Goal: Information Seeking & Learning: Learn about a topic

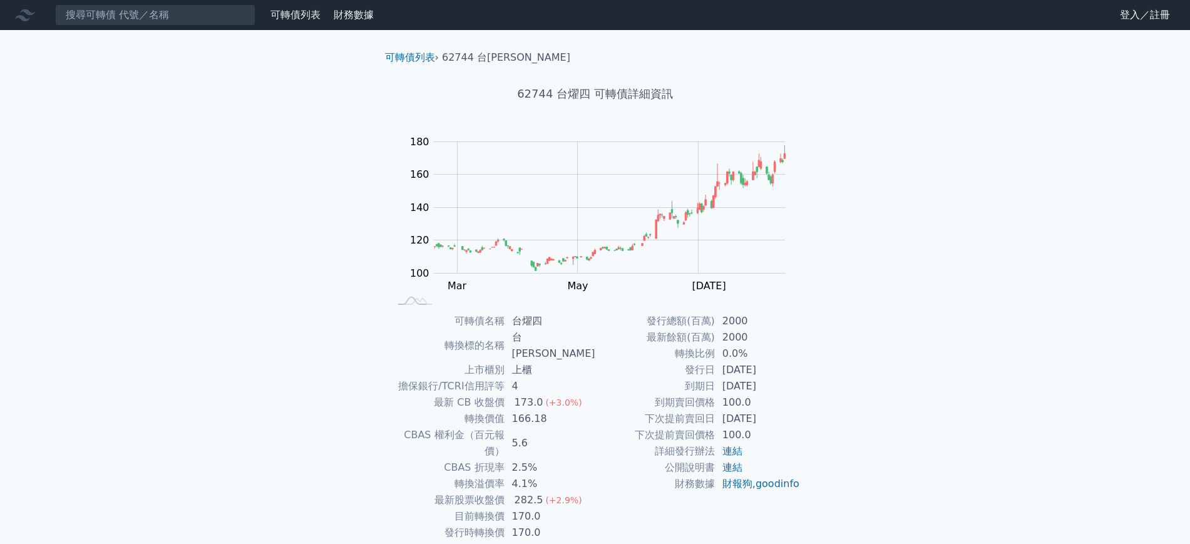
scroll to position [36, 0]
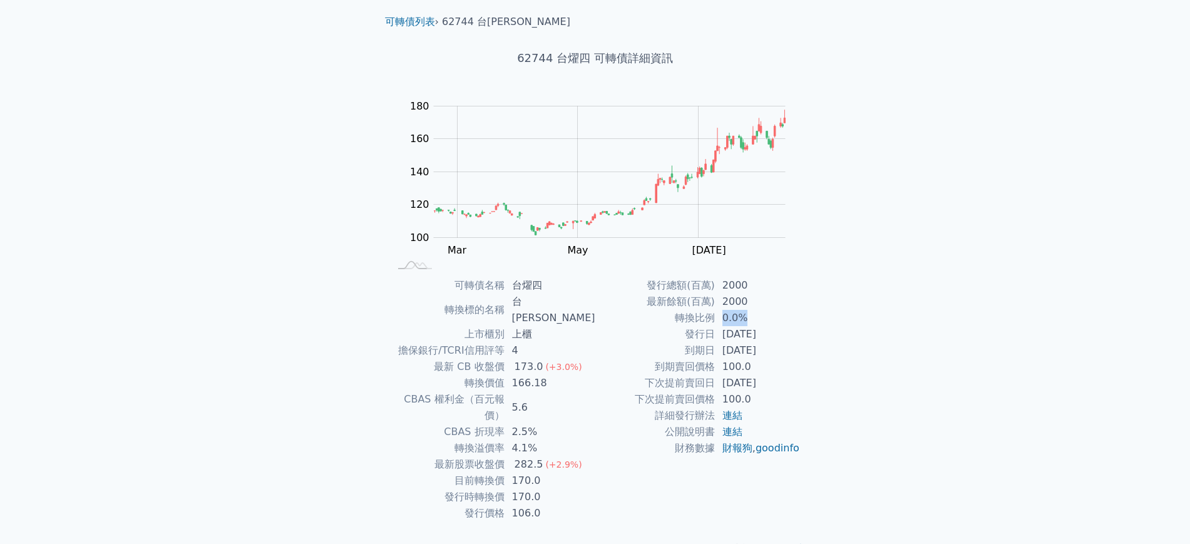
drag, startPoint x: 717, startPoint y: 313, endPoint x: 802, endPoint y: 312, distance: 84.5
click at [802, 312] on div "可轉債名稱 台燿四 轉換標的名稱 台燿 上市櫃別 上櫃 擔保銀行/TCRI信用評等 4 最新 CB 收盤價 173.0 (+3.0%) 轉換價值 166.18…" at bounding box center [595, 399] width 441 height 244
drag, startPoint x: 516, startPoint y: 431, endPoint x: 552, endPoint y: 432, distance: 36.3
click at [552, 456] on td "282.5 (+2.9%)" at bounding box center [549, 464] width 91 height 16
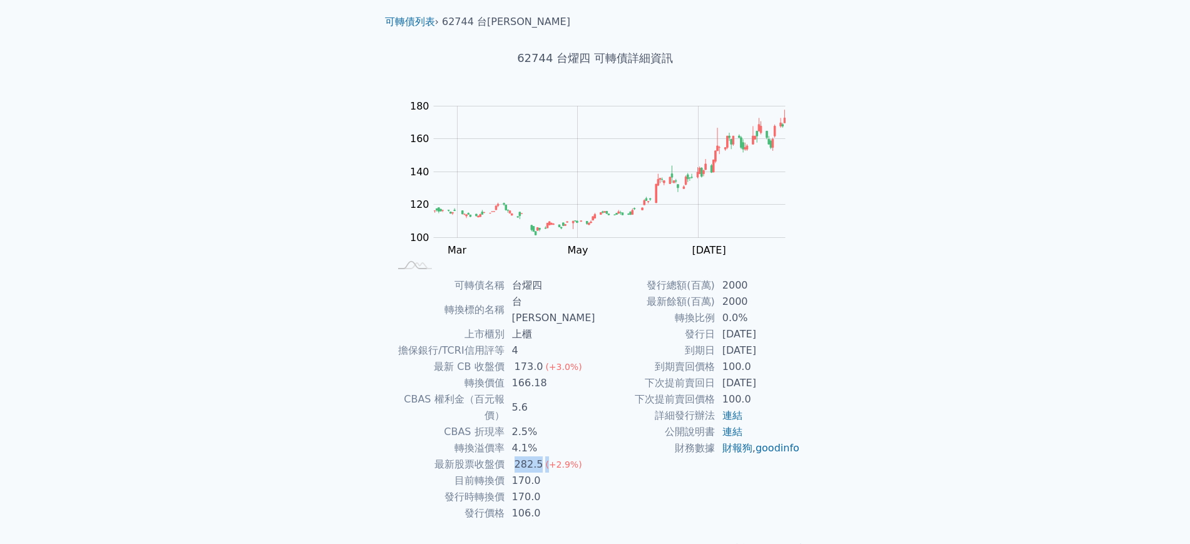
click at [554, 459] on span "(+2.9%)" at bounding box center [563, 464] width 36 height 10
drag, startPoint x: 512, startPoint y: 452, endPoint x: 675, endPoint y: 451, distance: 162.7
click at [647, 451] on div "可轉債名稱 台燿四 轉換標的名稱 台燿 上市櫃別 上櫃 擔保銀行/TCRI信用評等 4 最新 CB 收盤價 173.0 (+3.0%) 轉換價值 166.18…" at bounding box center [595, 399] width 441 height 244
drag, startPoint x: 704, startPoint y: 454, endPoint x: 789, endPoint y: 422, distance: 90.9
click at [707, 454] on td "財務數據" at bounding box center [655, 448] width 120 height 16
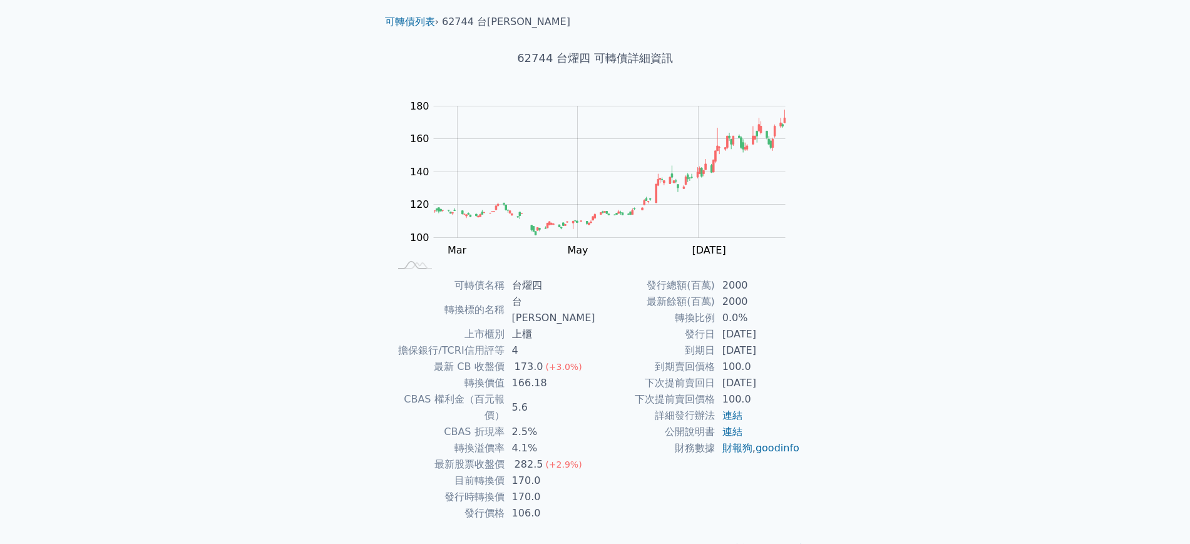
click at [971, 300] on div "可轉債列表 財務數據 可轉債列表 財務數據 登入／註冊 登入／註冊 可轉債列表 › 62744 台燿四 62744 台燿四 可轉債詳細資訊 Zoom Out …" at bounding box center [595, 270] width 1190 height 612
click at [991, 182] on div "可轉債列表 財務數據 可轉債列表 財務數據 登入／註冊 登入／註冊 可轉債列表 › 62744 台燿四 62744 台燿四 可轉債詳細資訊 Zoom Out …" at bounding box center [595, 270] width 1190 height 612
drag, startPoint x: 514, startPoint y: 445, endPoint x: 575, endPoint y: 446, distance: 60.1
click at [573, 473] on td "170.0" at bounding box center [549, 481] width 91 height 16
drag, startPoint x: 575, startPoint y: 446, endPoint x: 583, endPoint y: 440, distance: 10.3
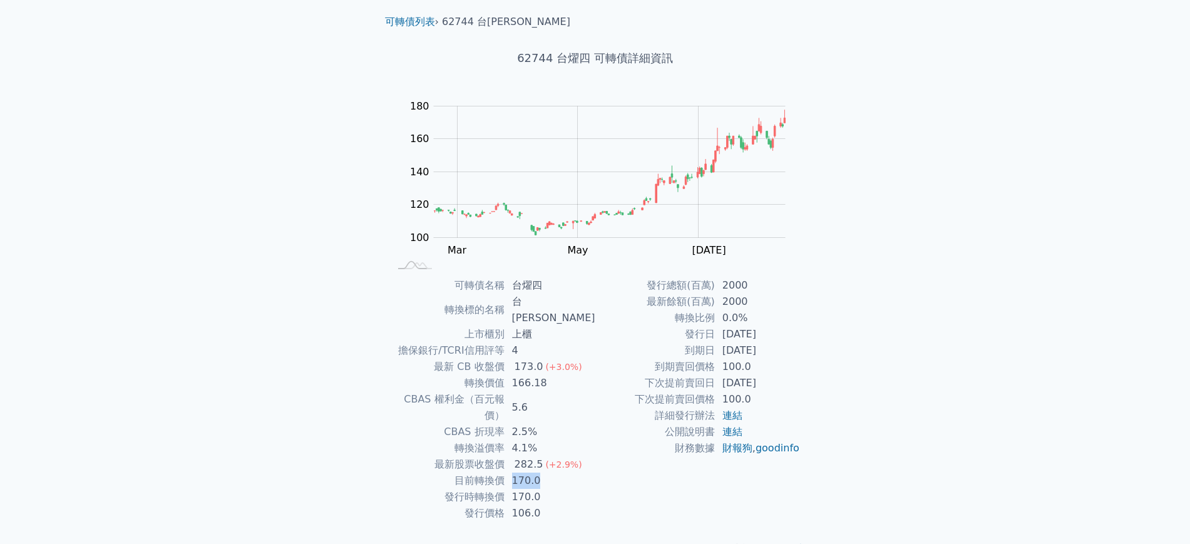
click at [575, 473] on td "170.0" at bounding box center [549, 481] width 91 height 16
